Goal: Task Accomplishment & Management: Manage account settings

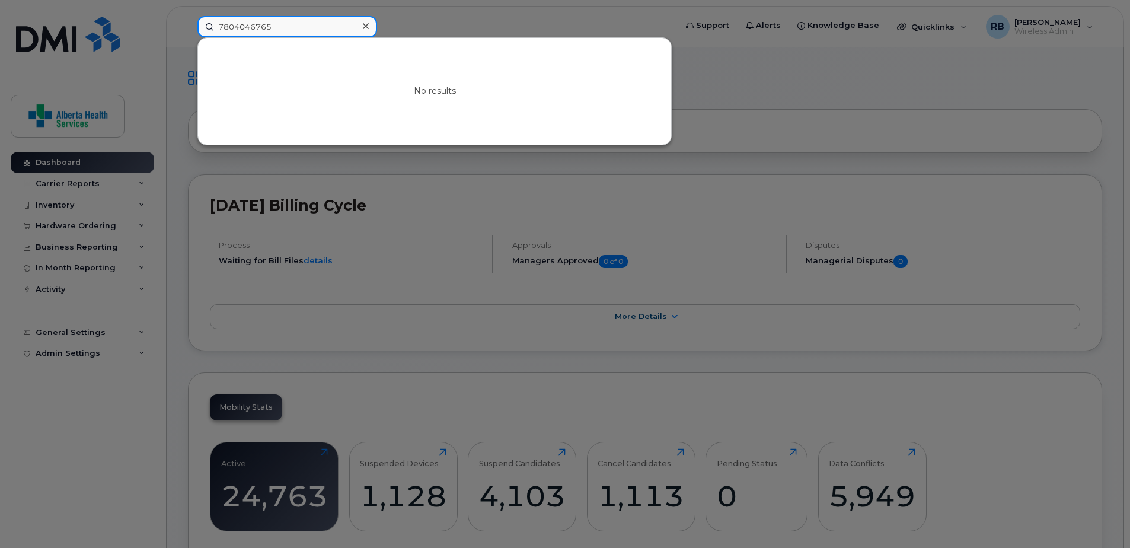
click at [268, 28] on input "7804046765" at bounding box center [287, 26] width 180 height 21
drag, startPoint x: 299, startPoint y: 24, endPoint x: 46, endPoint y: 11, distance: 254.0
click at [188, 16] on div "7804046765 No results" at bounding box center [432, 26] width 489 height 21
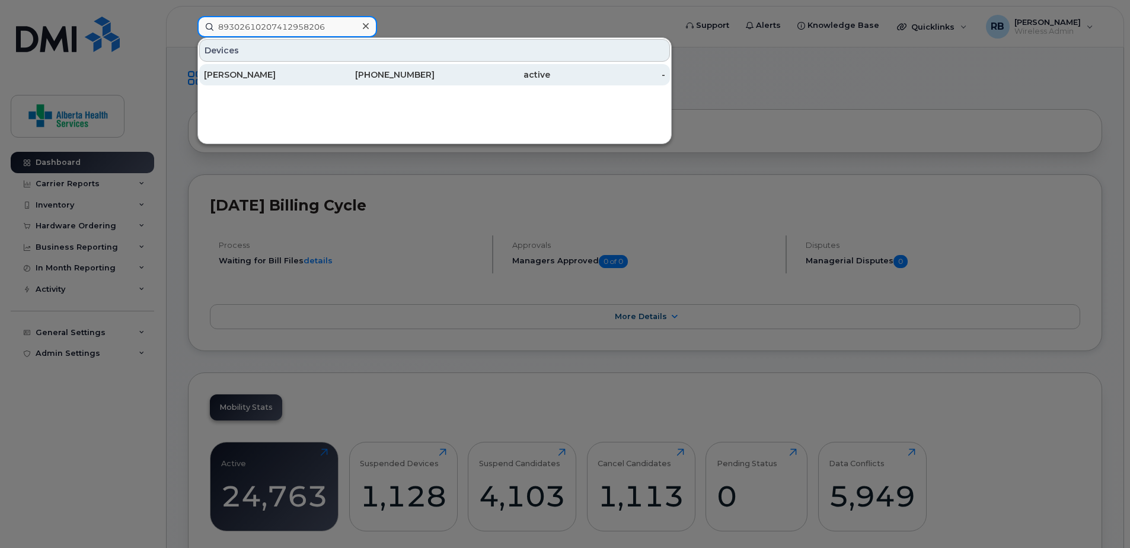
type input "89302610207412958206"
click at [405, 68] on div "780-215-8659" at bounding box center [377, 74] width 116 height 21
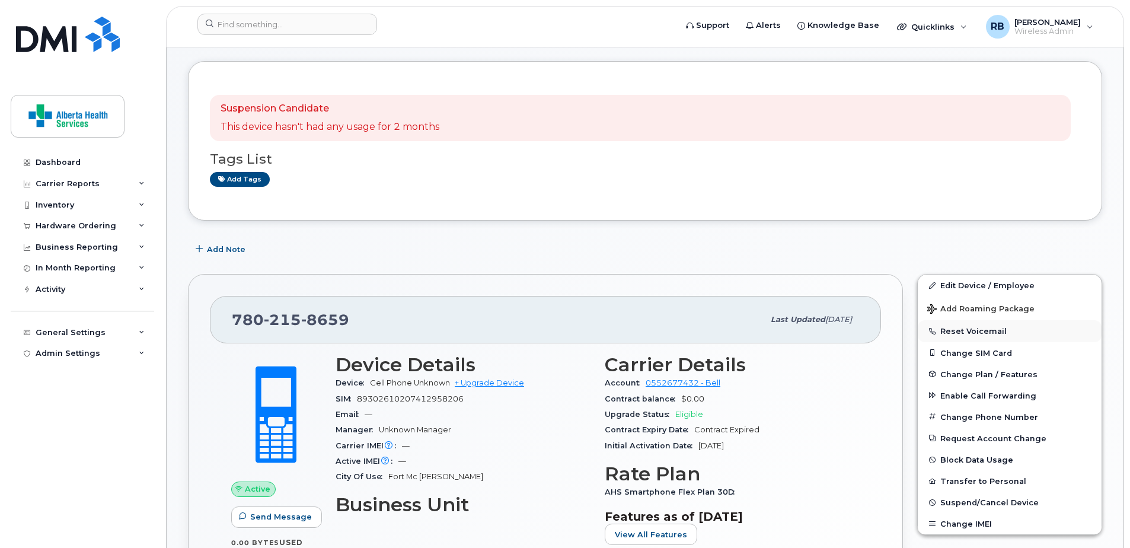
scroll to position [119, 0]
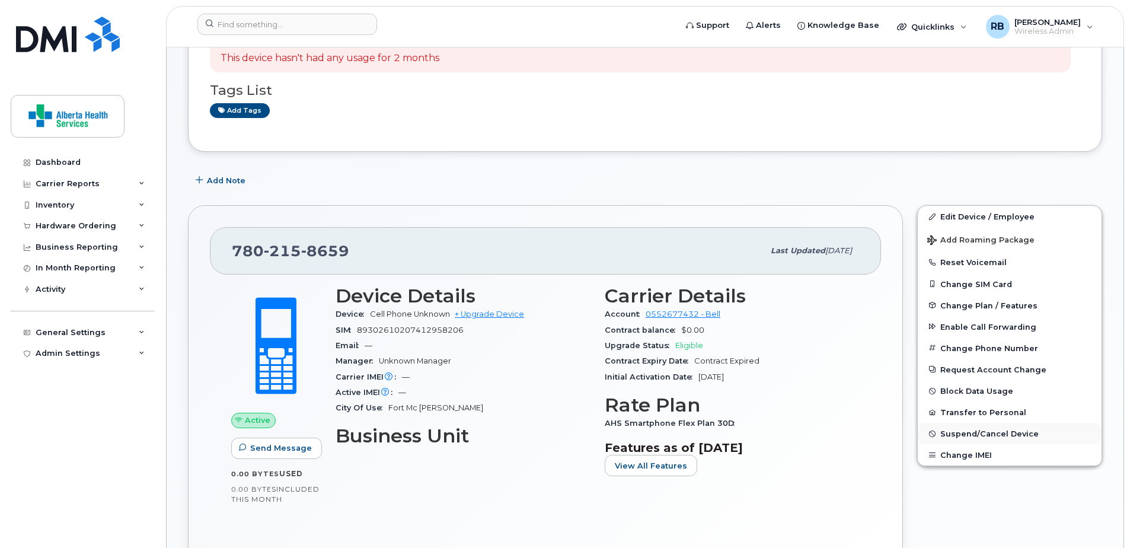
click at [1006, 431] on span "Suspend/Cancel Device" at bounding box center [989, 433] width 98 height 9
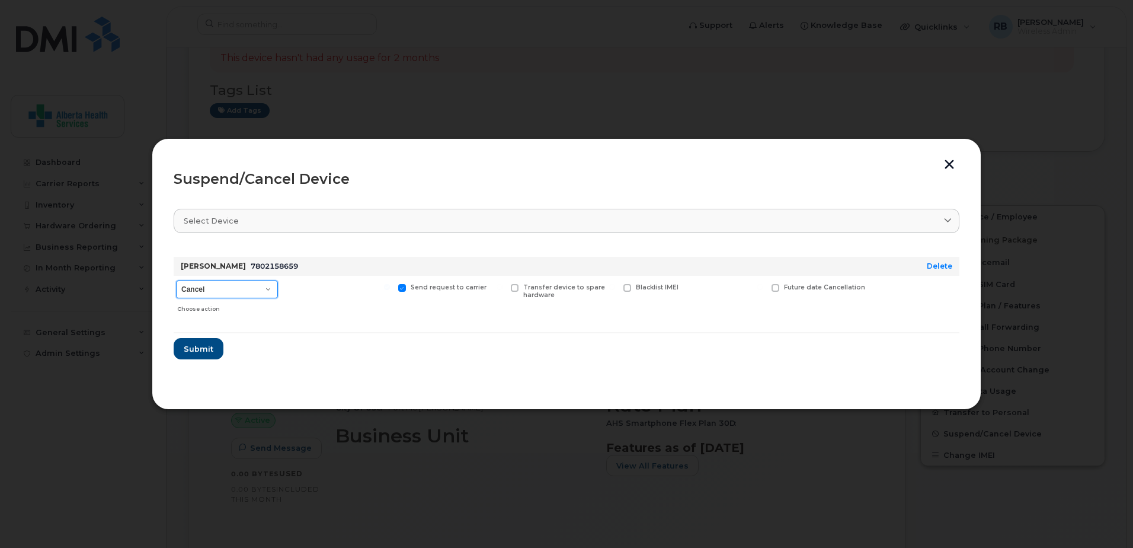
click at [219, 291] on select "Cancel Suspend - Extend Suspension Suspend - Reduced Rate Suspend - Full Rate S…" at bounding box center [227, 289] width 102 height 18
select select "[object Object]"
click at [176, 280] on select "Cancel Suspend - Extend Suspension Suspend - Reduced Rate Suspend - Full Rate S…" at bounding box center [227, 289] width 102 height 18
click at [200, 346] on span "Submit" at bounding box center [198, 348] width 30 height 11
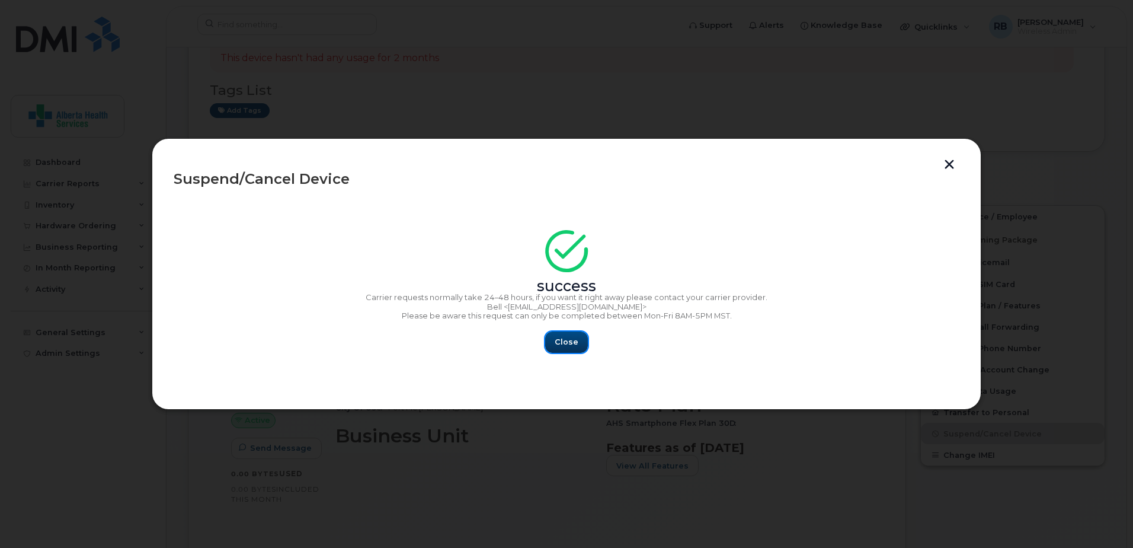
click at [568, 342] on span "Close" at bounding box center [567, 341] width 24 height 11
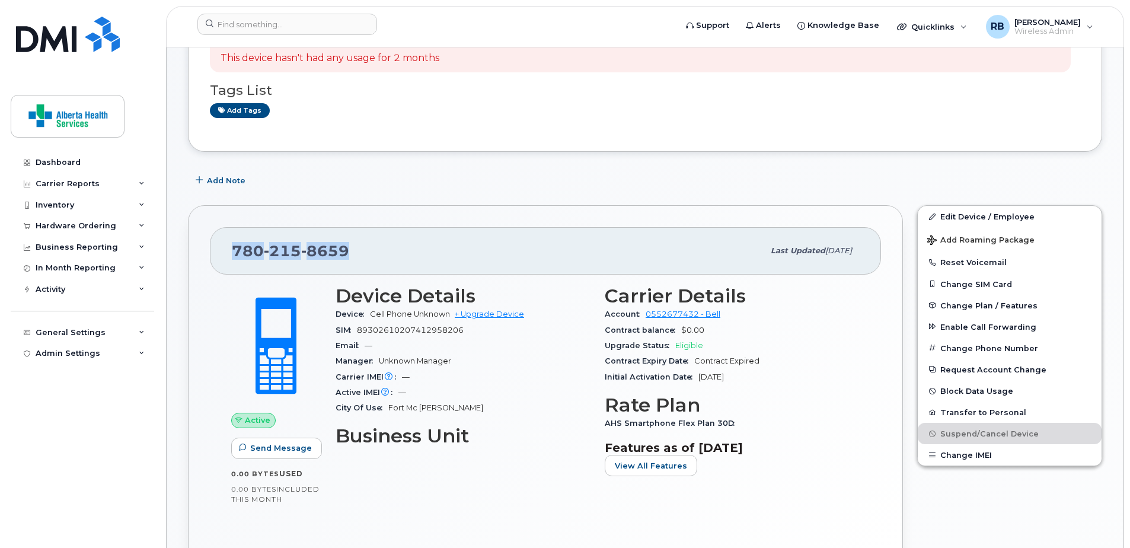
drag, startPoint x: 367, startPoint y: 257, endPoint x: 201, endPoint y: 254, distance: 166.6
click at [201, 254] on div "780 215 8659 Last updated Mar 20, 2025 Active Send Message 0.00 Bytes  used 0.0…" at bounding box center [545, 394] width 715 height 379
copy span "780 215 8659"
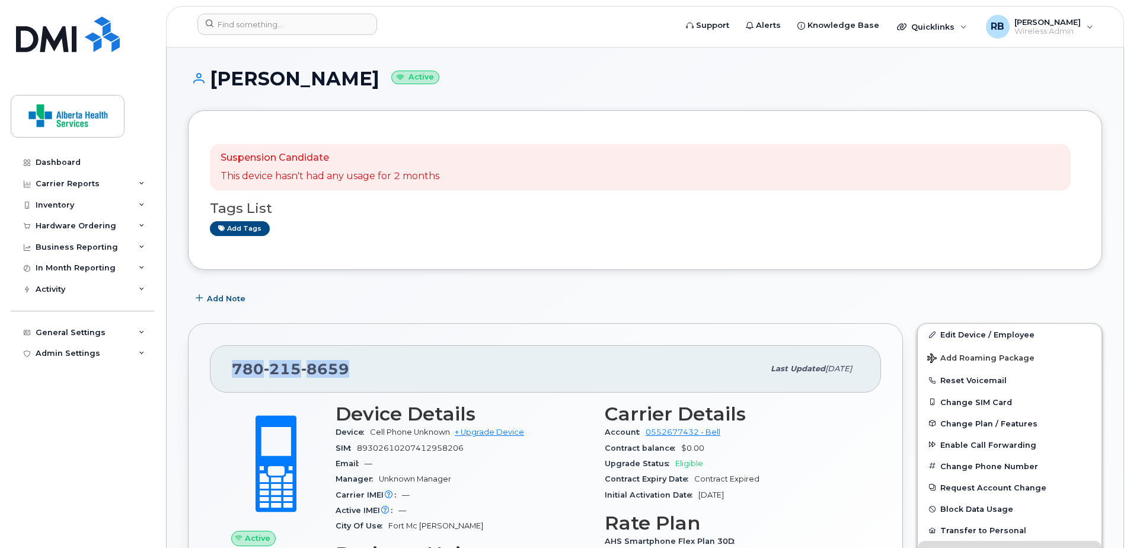
scroll to position [0, 0]
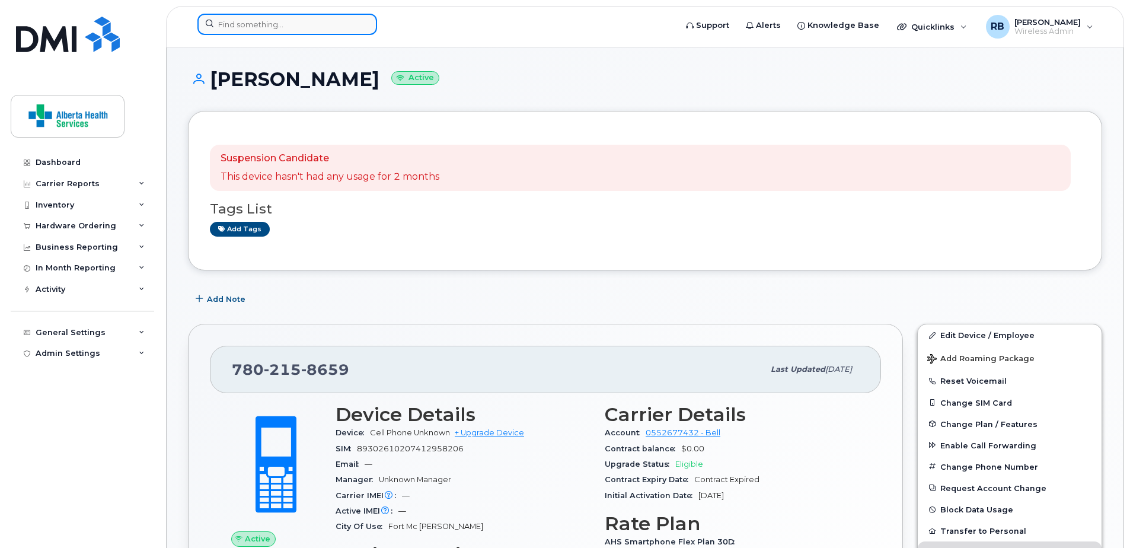
click at [299, 19] on input at bounding box center [287, 24] width 180 height 21
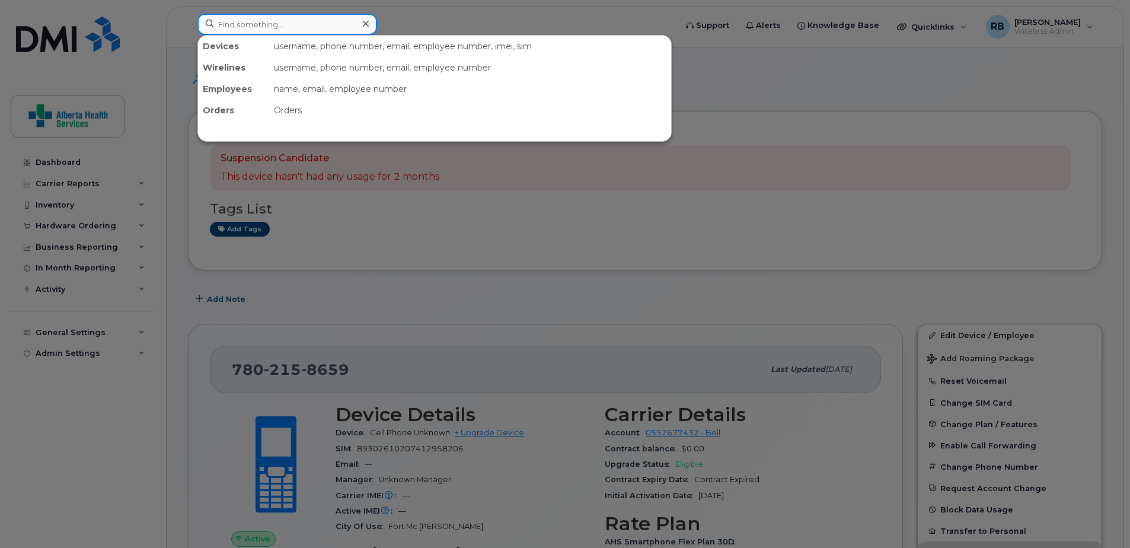
paste input "7802158659"
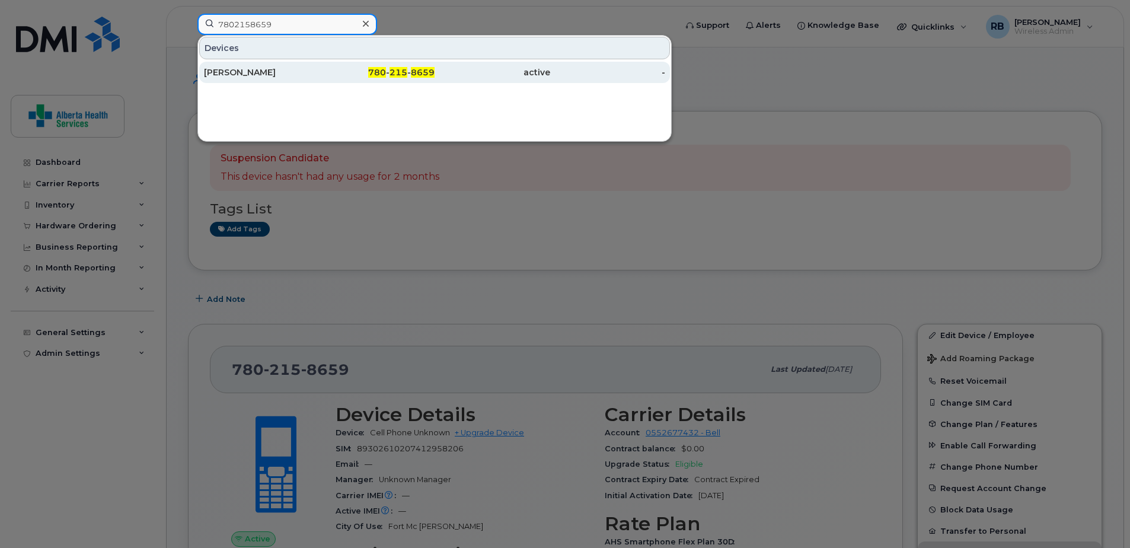
type input "7802158659"
click at [302, 78] on div "Jamie Mc Carthy" at bounding box center [262, 72] width 116 height 12
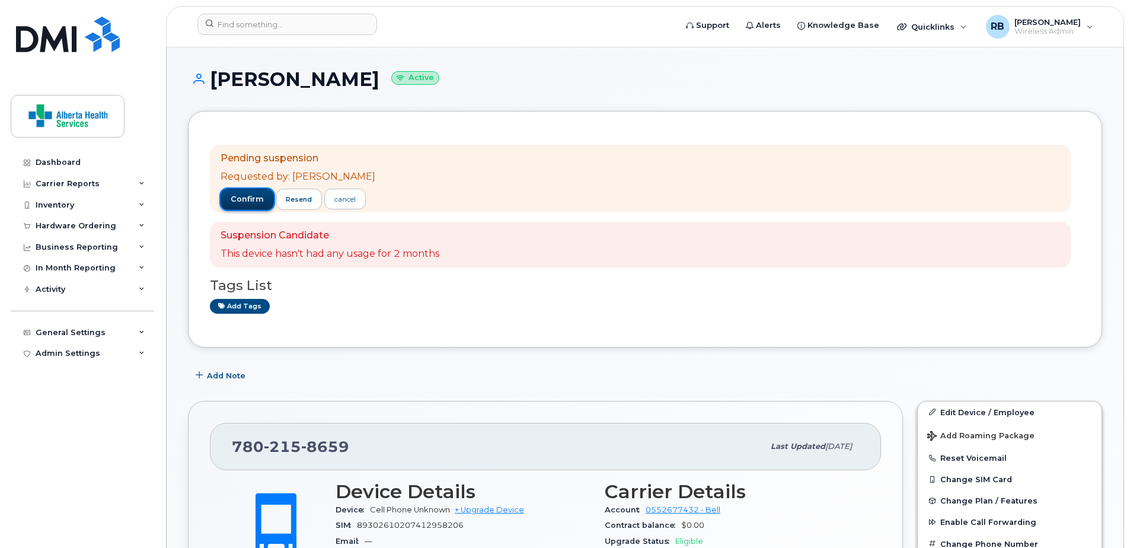
click at [247, 201] on span "confirm" at bounding box center [247, 199] width 33 height 11
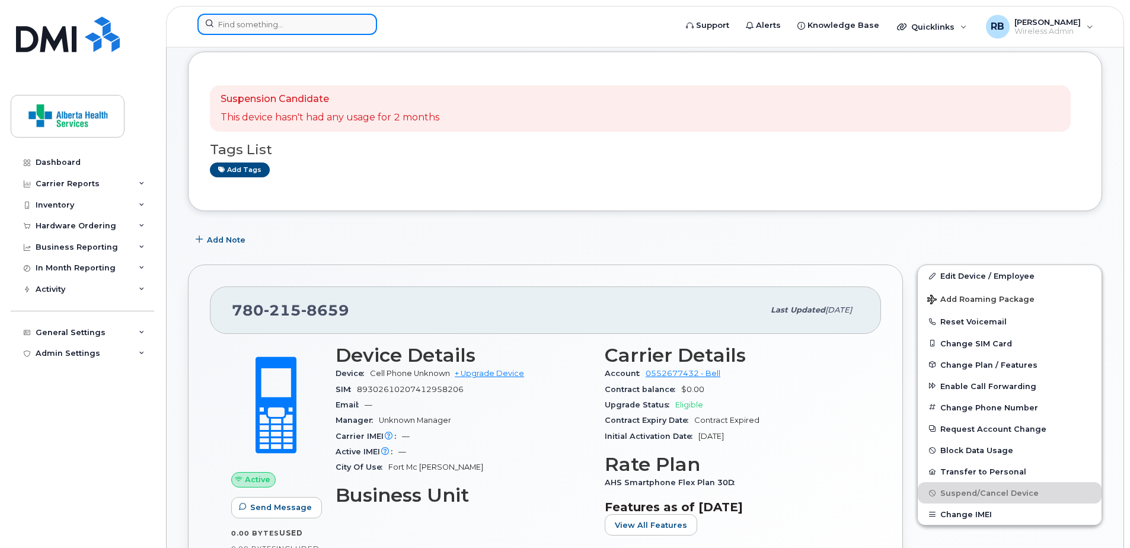
click at [245, 19] on input at bounding box center [287, 24] width 180 height 21
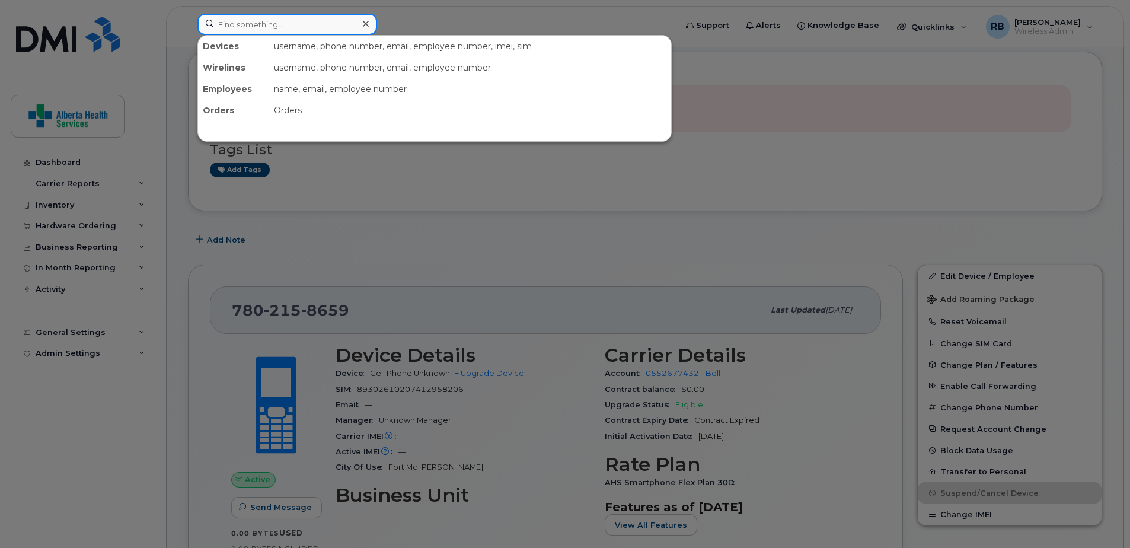
paste input "Hi Tianda, Bell has reset your eSIM activation. Please follow the steps below: …"
type input "Hi Tianda, Bell has reset your eSIM activation. Please follow the steps below: …"
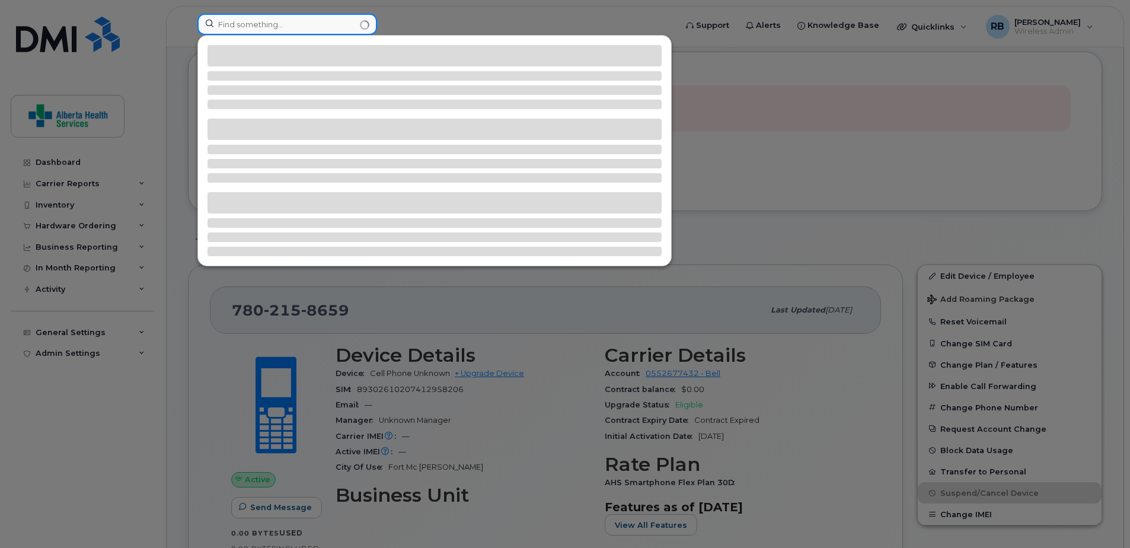
scroll to position [0, 0]
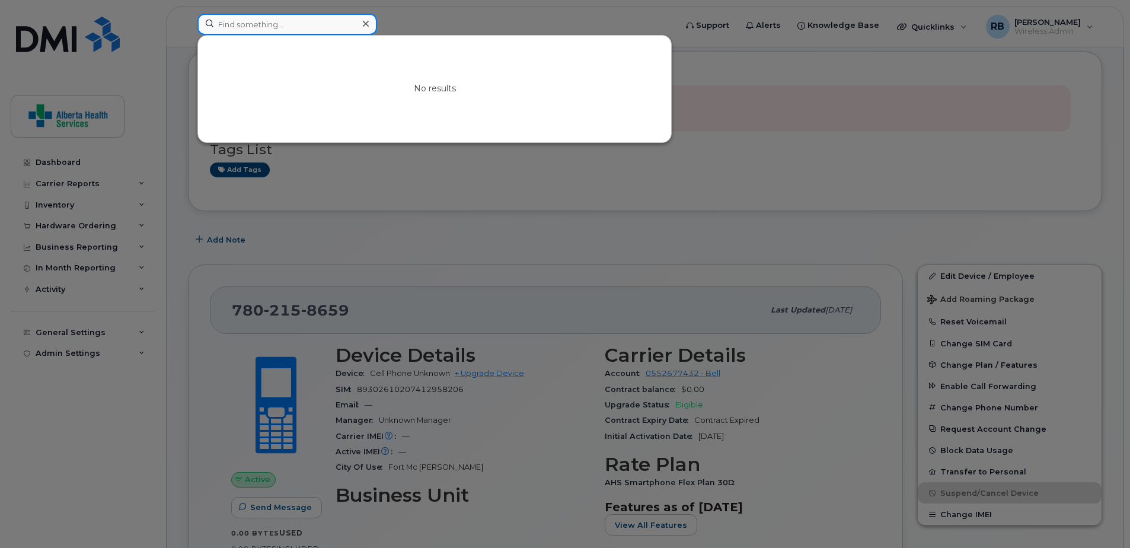
click at [285, 24] on input at bounding box center [287, 24] width 180 height 21
paste input "587-348-4229"
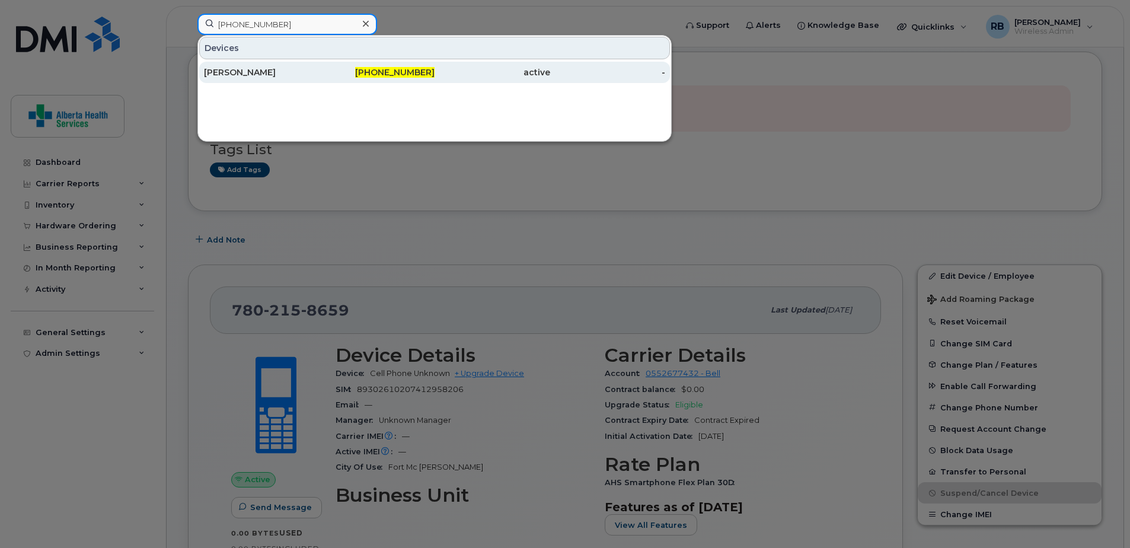
type input "587-348-4229"
click at [309, 81] on div "[PERSON_NAME]" at bounding box center [262, 72] width 116 height 21
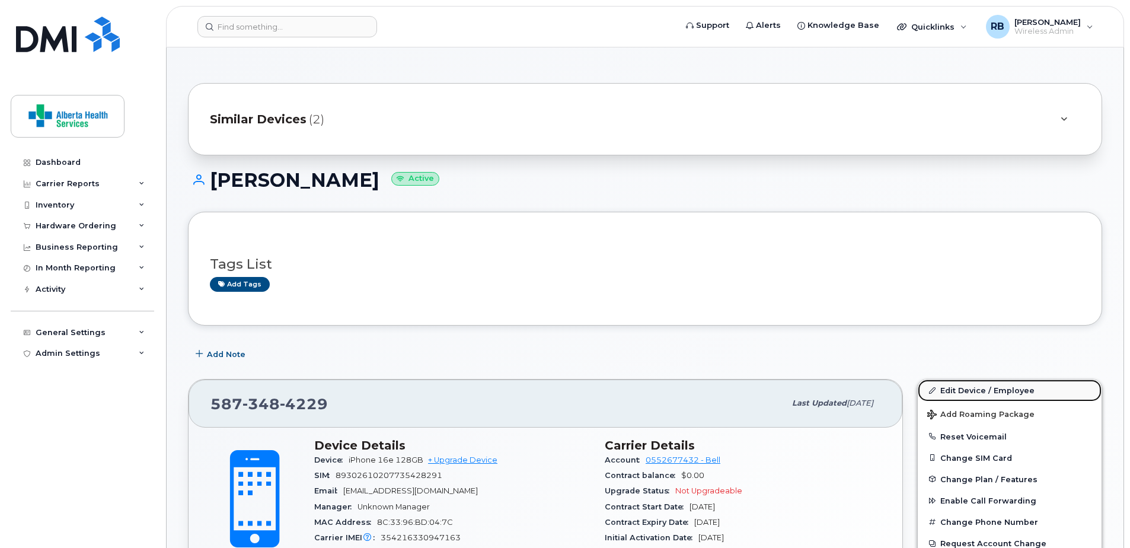
click at [971, 395] on link "Edit Device / Employee" at bounding box center [1009, 389] width 184 height 21
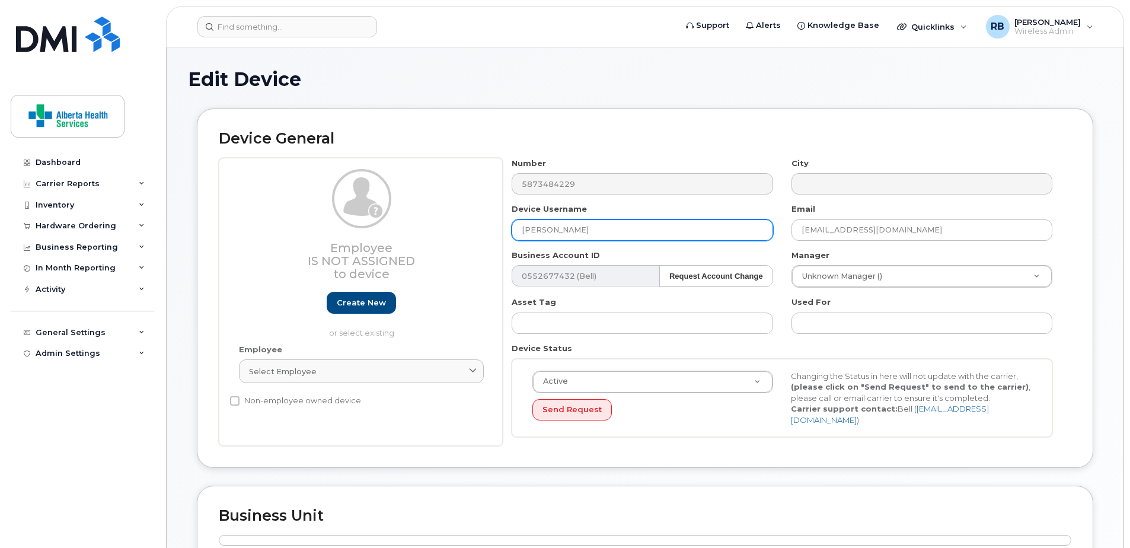
drag, startPoint x: 635, startPoint y: 228, endPoint x: 328, endPoint y: 209, distance: 308.2
click at [328, 209] on div "Employee Is not assigned to device Create new or select existing Employee Selec…" at bounding box center [645, 302] width 852 height 289
paste input "[PERSON_NAME]"
type input "[PERSON_NAME]"
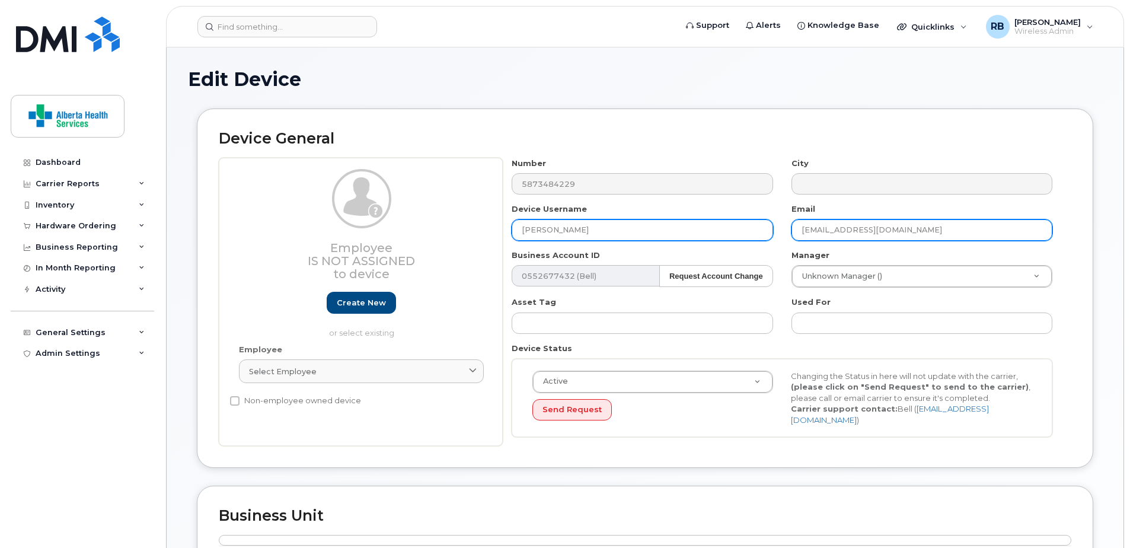
drag, startPoint x: 958, startPoint y: 229, endPoint x: 747, endPoint y: 223, distance: 211.1
click at [747, 223] on div "Number 5873484229 City Device Username Tianda Doll Email Tianda.Doll@albertahea…" at bounding box center [782, 302] width 559 height 289
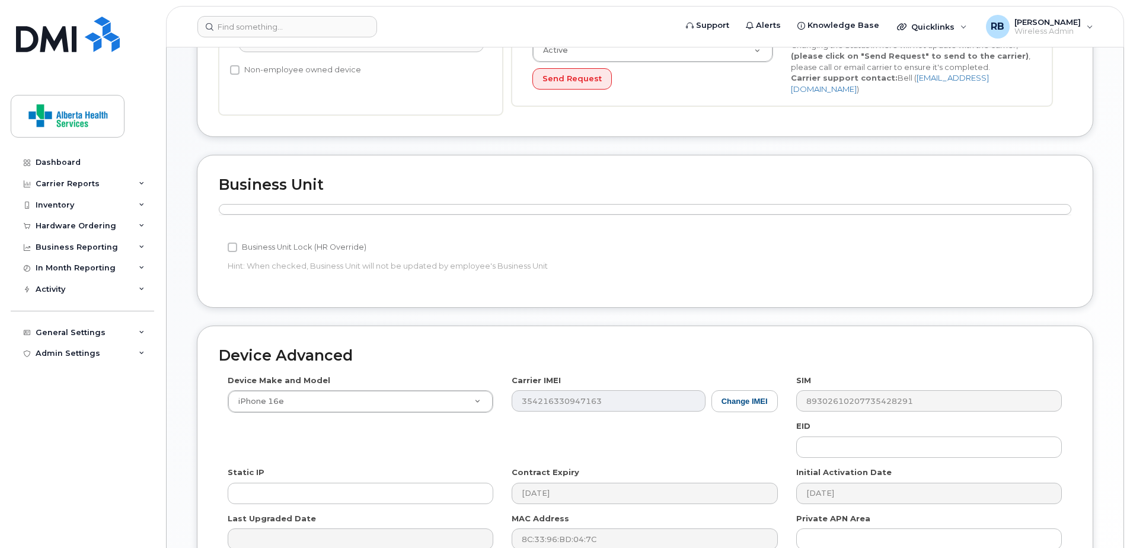
scroll to position [457, 0]
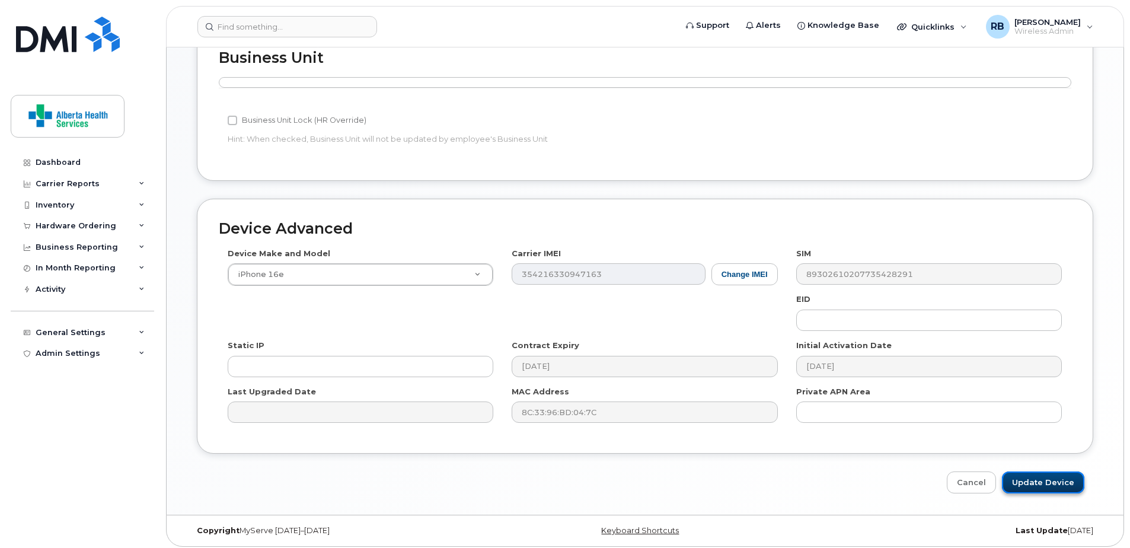
click at [1047, 479] on input "Update Device" at bounding box center [1043, 482] width 82 height 22
type input "Saving..."
